Goal: Check status: Check status

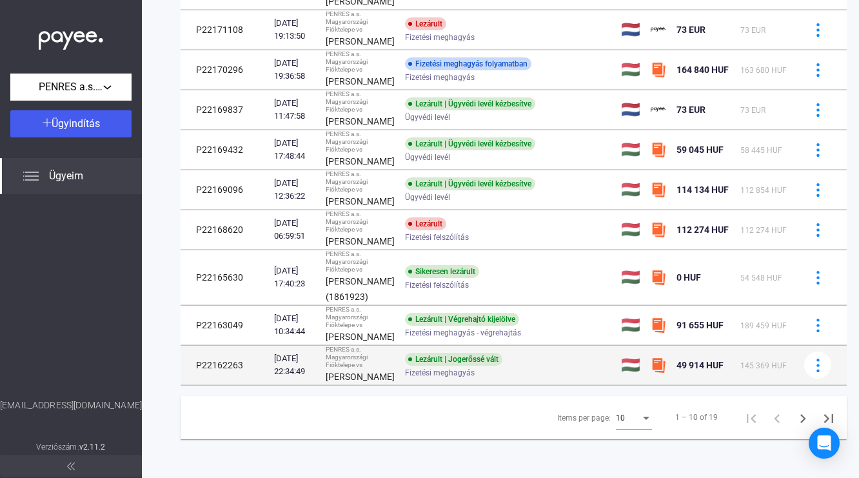
scroll to position [321, 0]
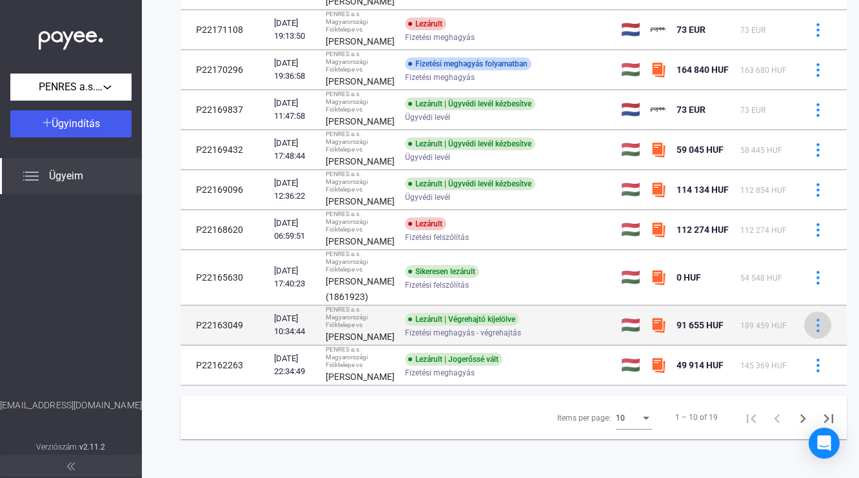
click at [805, 335] on button at bounding box center [818, 325] width 27 height 27
click at [803, 335] on div at bounding box center [429, 239] width 859 height 478
click at [353, 314] on div "PENRES a.s. Magyarországi Fióktelepe vs" at bounding box center [360, 317] width 69 height 23
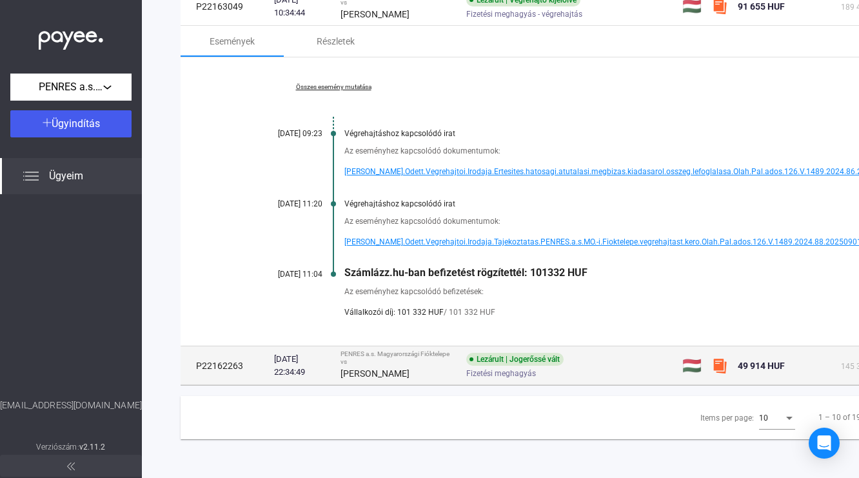
scroll to position [480, 0]
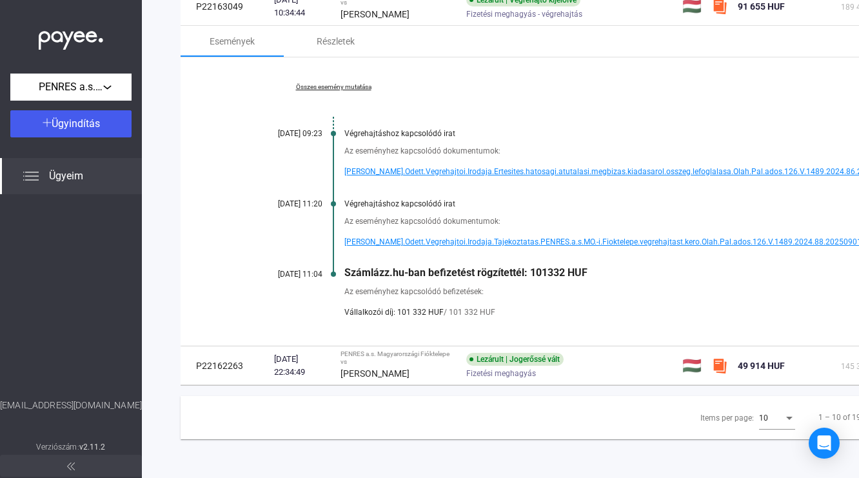
click at [448, 172] on span "[PERSON_NAME].Odett.Vegrehajtoi.Irodaja.Ertesites.hatosagi.atutalasi.megbizas.k…" at bounding box center [628, 171] width 566 height 15
click at [506, 247] on span "[PERSON_NAME].Odett.Vegrehajtoi.Irodaja.Tajekoztatas.PENRES.a.s.MO.-i.Fioktelep…" at bounding box center [612, 241] width 534 height 15
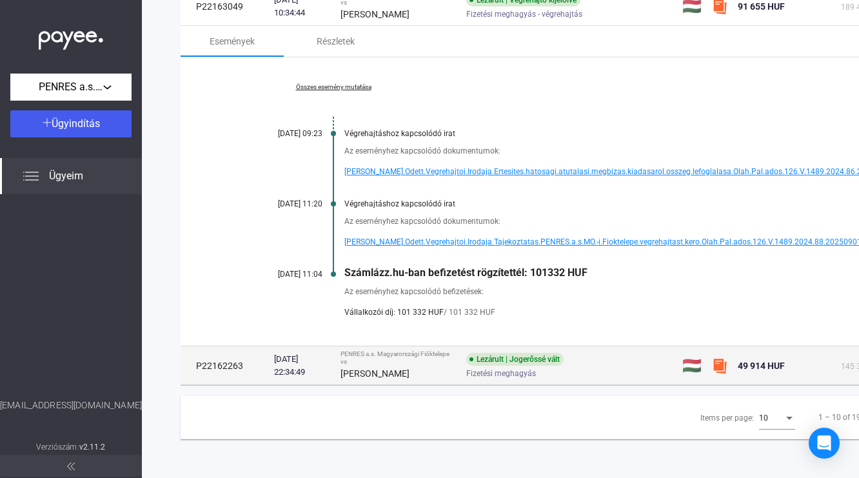
click at [672, 376] on div "Fizetési meghagyás" at bounding box center [569, 373] width 206 height 10
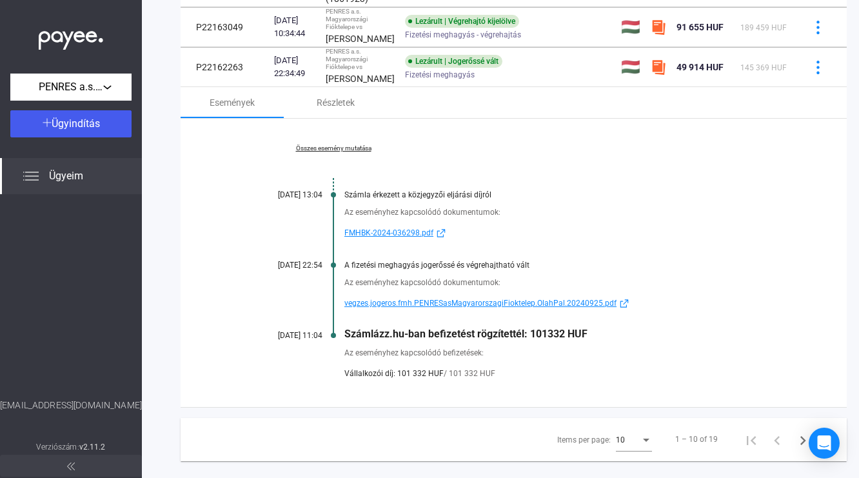
click at [421, 241] on span "FMHBK-2024-036298.pdf" at bounding box center [389, 232] width 89 height 15
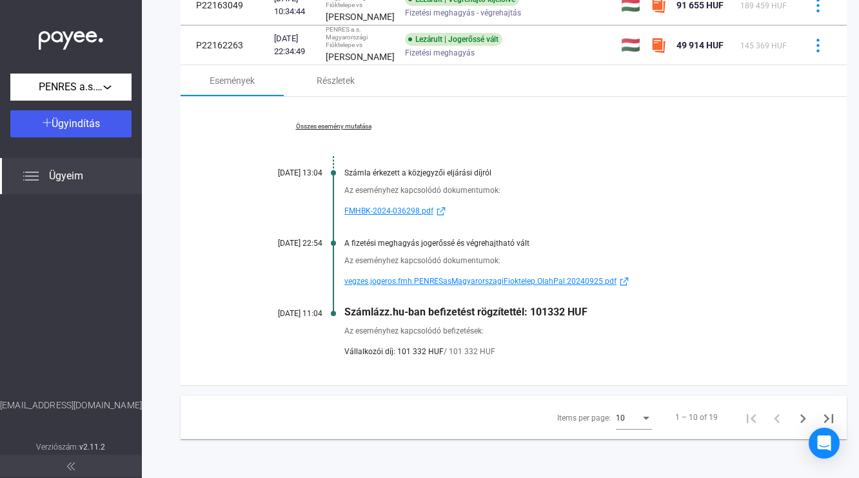
scroll to position [635, 0]
click at [565, 289] on span "vegzes.jogeros.fmh.PENRESasMagyarorszagiFioktelep.OlahPal.20240925.pdf" at bounding box center [481, 281] width 272 height 15
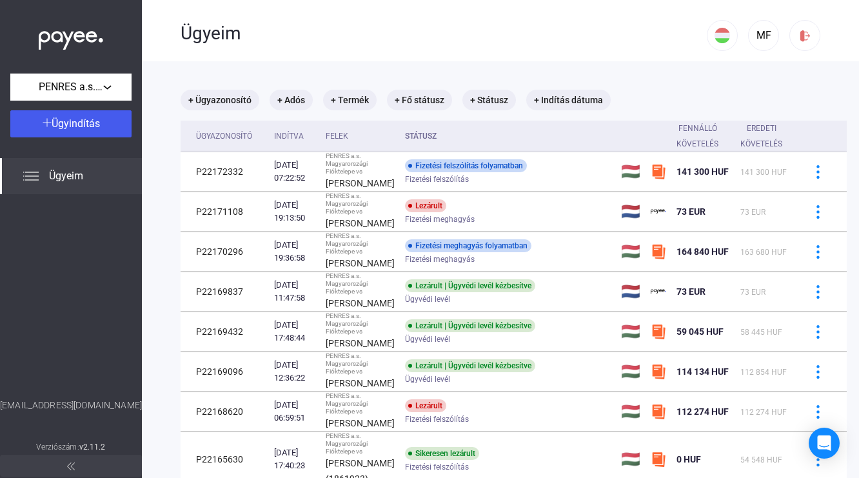
scroll to position [0, 0]
click at [70, 178] on span "Ügyeim" at bounding box center [66, 175] width 34 height 15
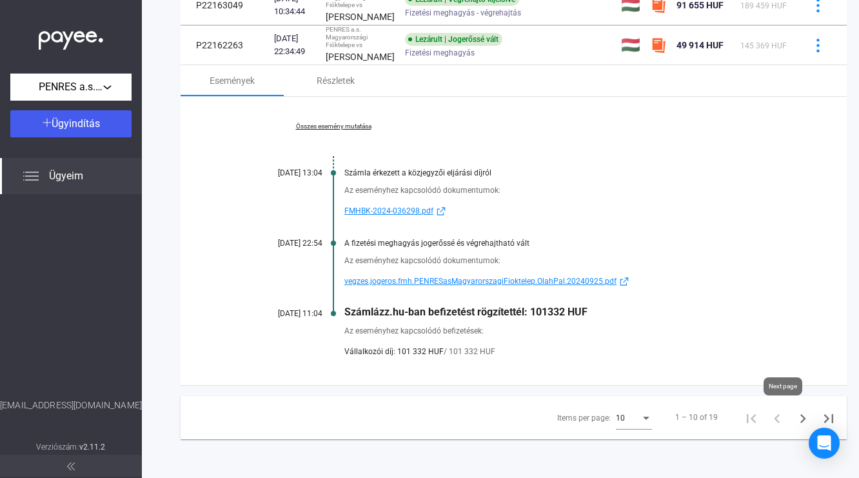
click at [801, 423] on icon "Next page" at bounding box center [804, 418] width 6 height 9
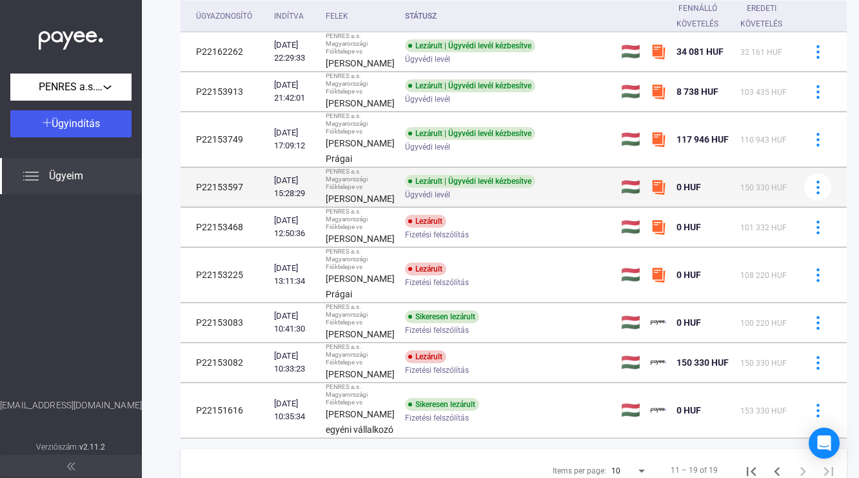
scroll to position [120, 0]
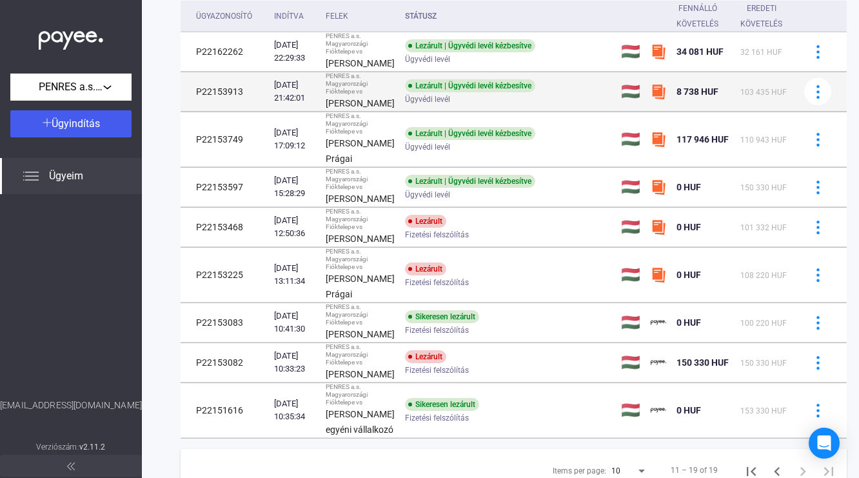
click at [479, 92] on td "Lezárult | Ügyvédi levél kézbesítve Ügyvédi levél" at bounding box center [508, 91] width 216 height 39
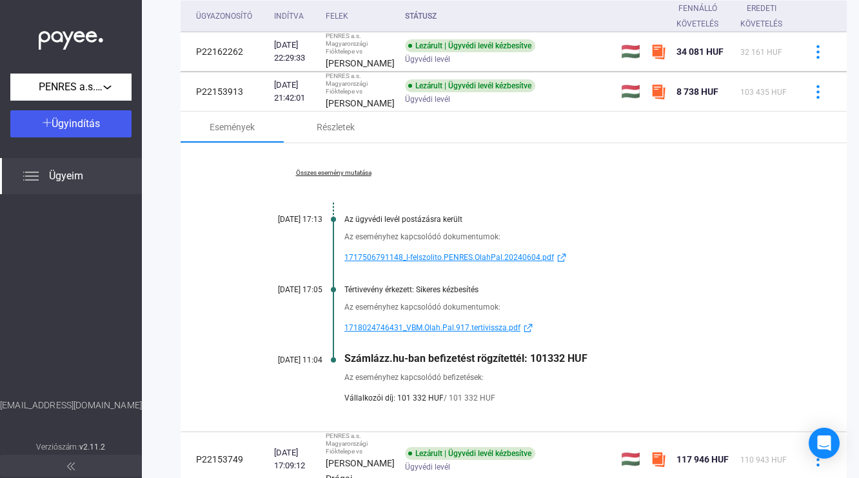
click at [514, 265] on span "1717506791148_l-felszolito.PENRES.OlahPal.20240604.pdf" at bounding box center [450, 257] width 210 height 15
click at [477, 265] on span "1717506791148_l-felszolito.PENRES.OlahPal.20240604.pdf" at bounding box center [450, 257] width 210 height 15
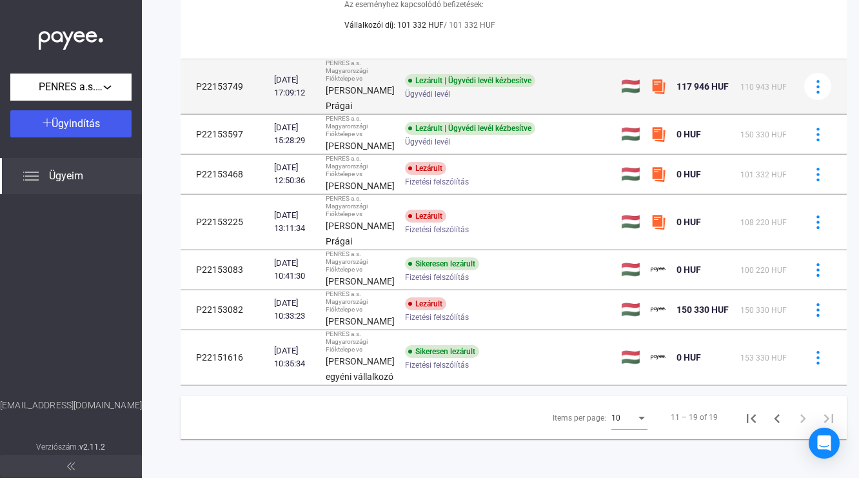
scroll to position [508, 0]
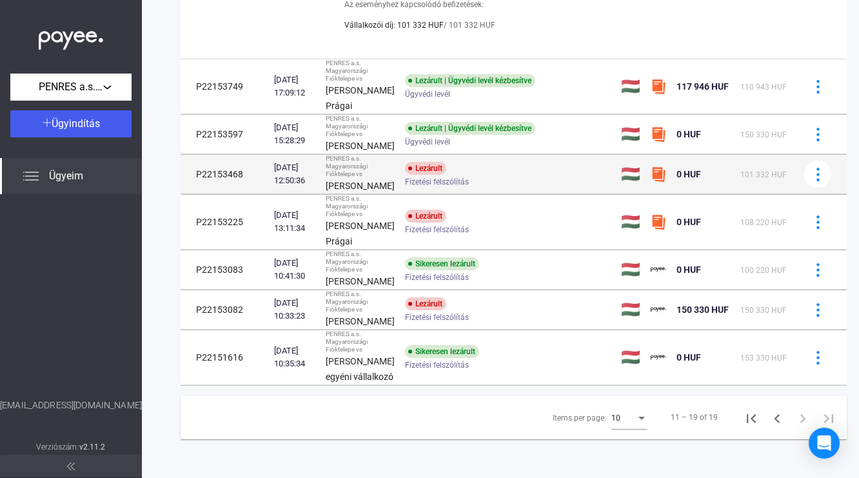
click at [494, 187] on div "Fizetési felszólítás" at bounding box center [508, 182] width 206 height 10
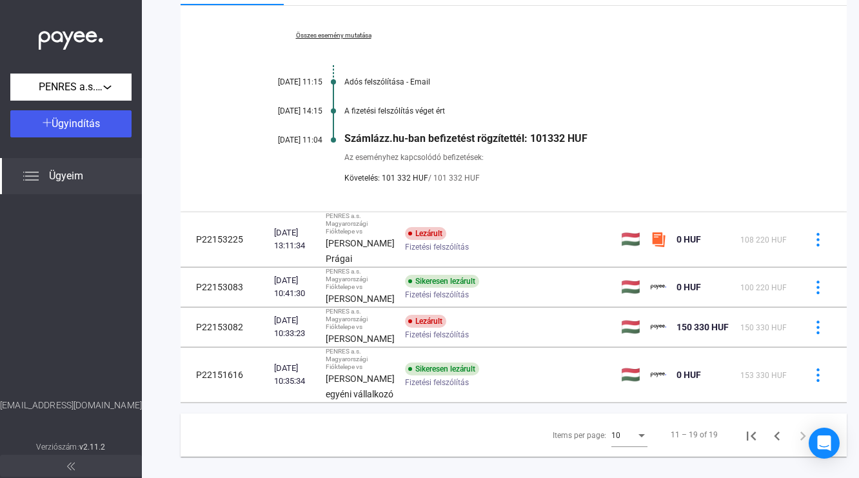
scroll to position [395, 0]
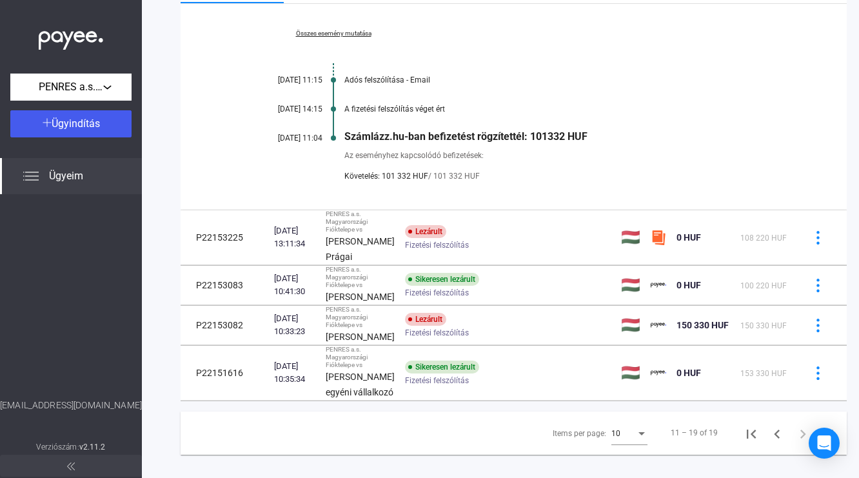
click at [472, 184] on div "Az eseményhez kapcsolódó befizetések: Követelés: 101 332 HUF / 101 332 HUF" at bounding box center [513, 163] width 537 height 41
click at [470, 184] on div "Az eseményhez kapcsolódó befizetések: Követelés: 101 332 HUF / 101 332 HUF" at bounding box center [513, 163] width 537 height 41
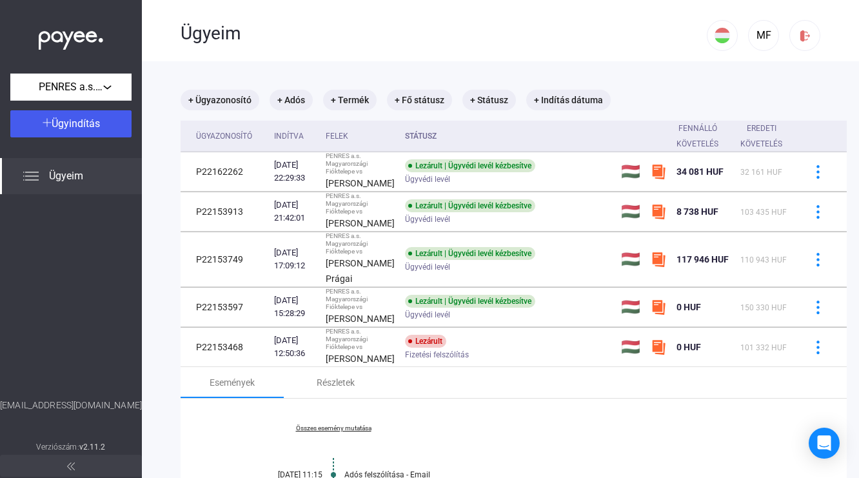
scroll to position [0, 0]
drag, startPoint x: 431, startPoint y: 233, endPoint x: 465, endPoint y: 43, distance: 192.6
click at [421, 224] on div "Lezárult | Ügyvédi levél kézbesítve Ügyvédi levél" at bounding box center [508, 211] width 206 height 25
